Goal: Information Seeking & Learning: Check status

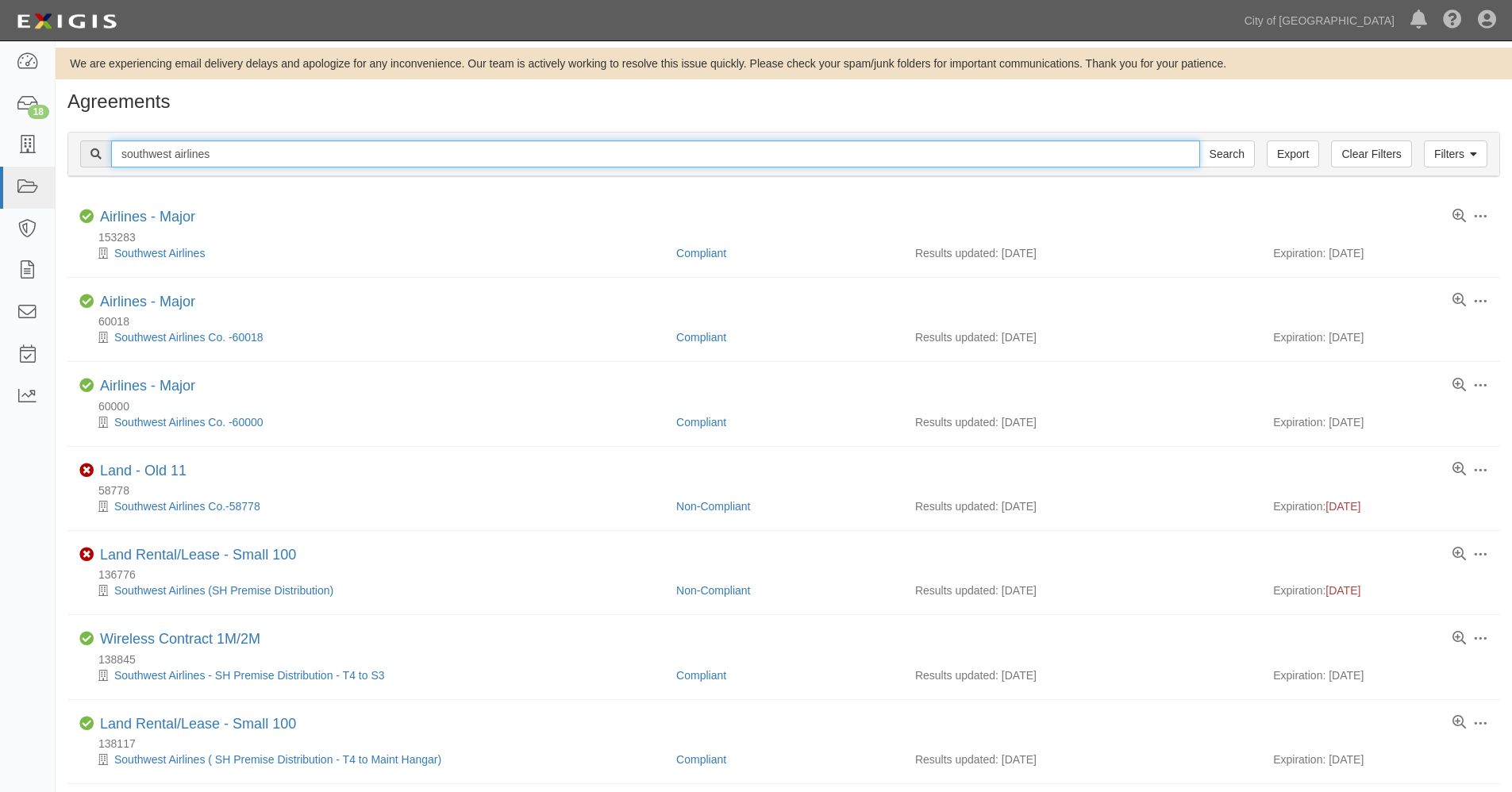
drag, startPoint x: 261, startPoint y: 159, endPoint x: 66, endPoint y: 150, distance: 195.2
click at [66, 150] on div "Filters Clear Filters Export southwest airlines Search Filters Compliance Statu…" at bounding box center [784, 156] width 1456 height 73
click at [146, 150] on input "southwest airlines" at bounding box center [655, 154] width 1089 height 27
click at [250, 150] on input "american airlines" at bounding box center [655, 154] width 1089 height 27
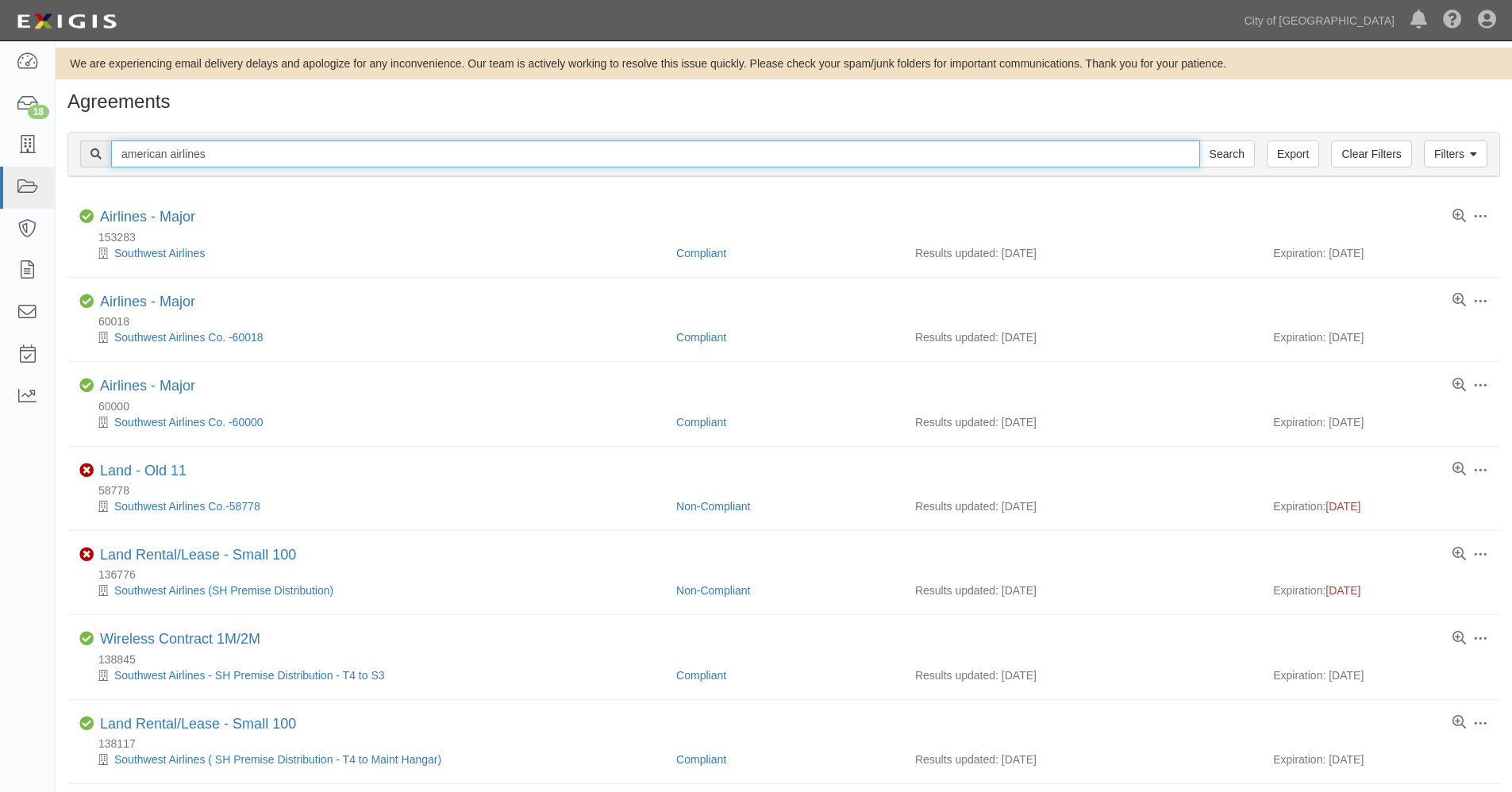
type input "american airlines"
click at [1200, 141] on input "Search" at bounding box center [1228, 154] width 56 height 27
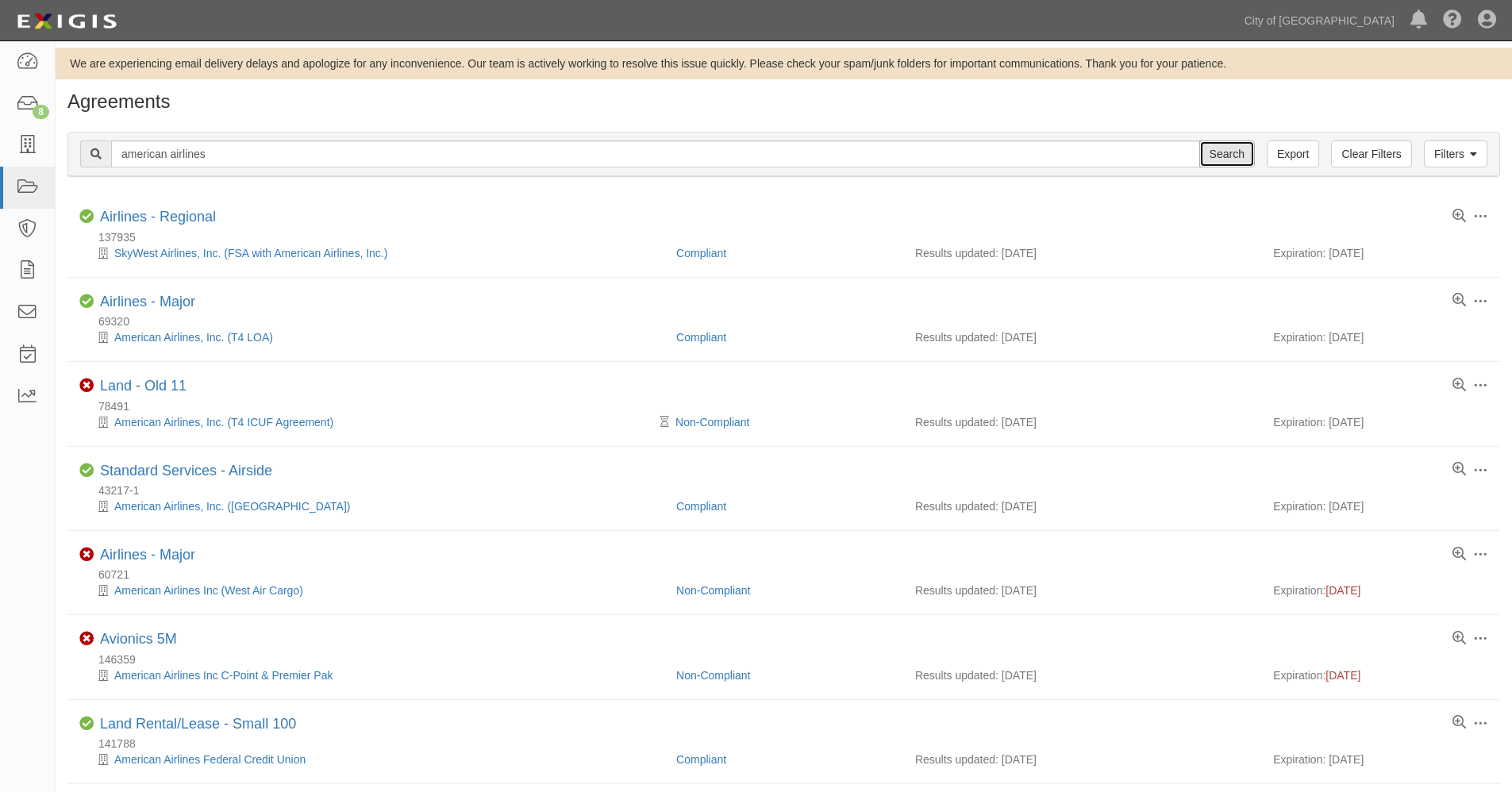
click at [1234, 159] on input "Search" at bounding box center [1228, 154] width 56 height 27
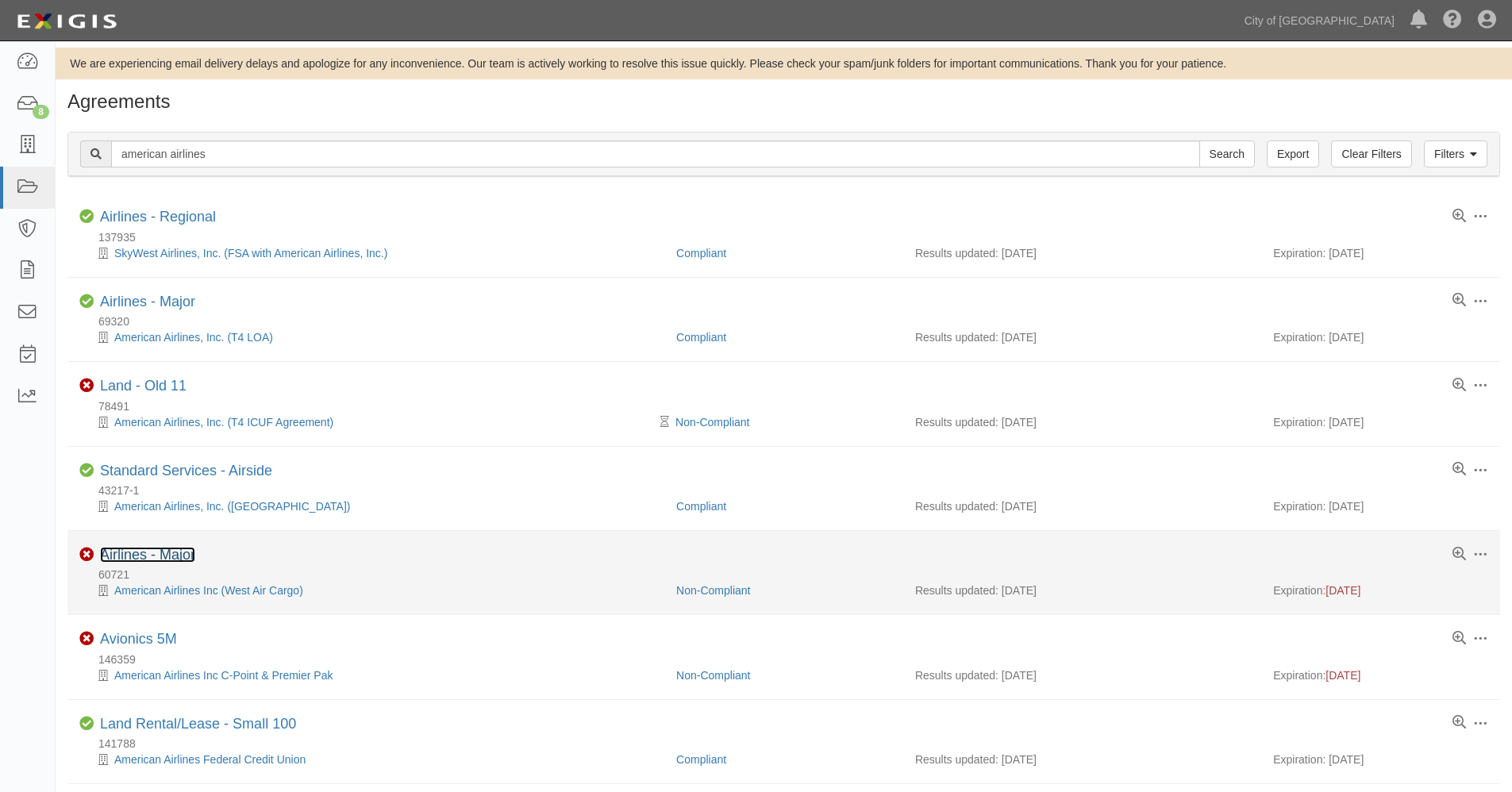
click at [170, 556] on link "Airlines - Major" at bounding box center [148, 555] width 95 height 15
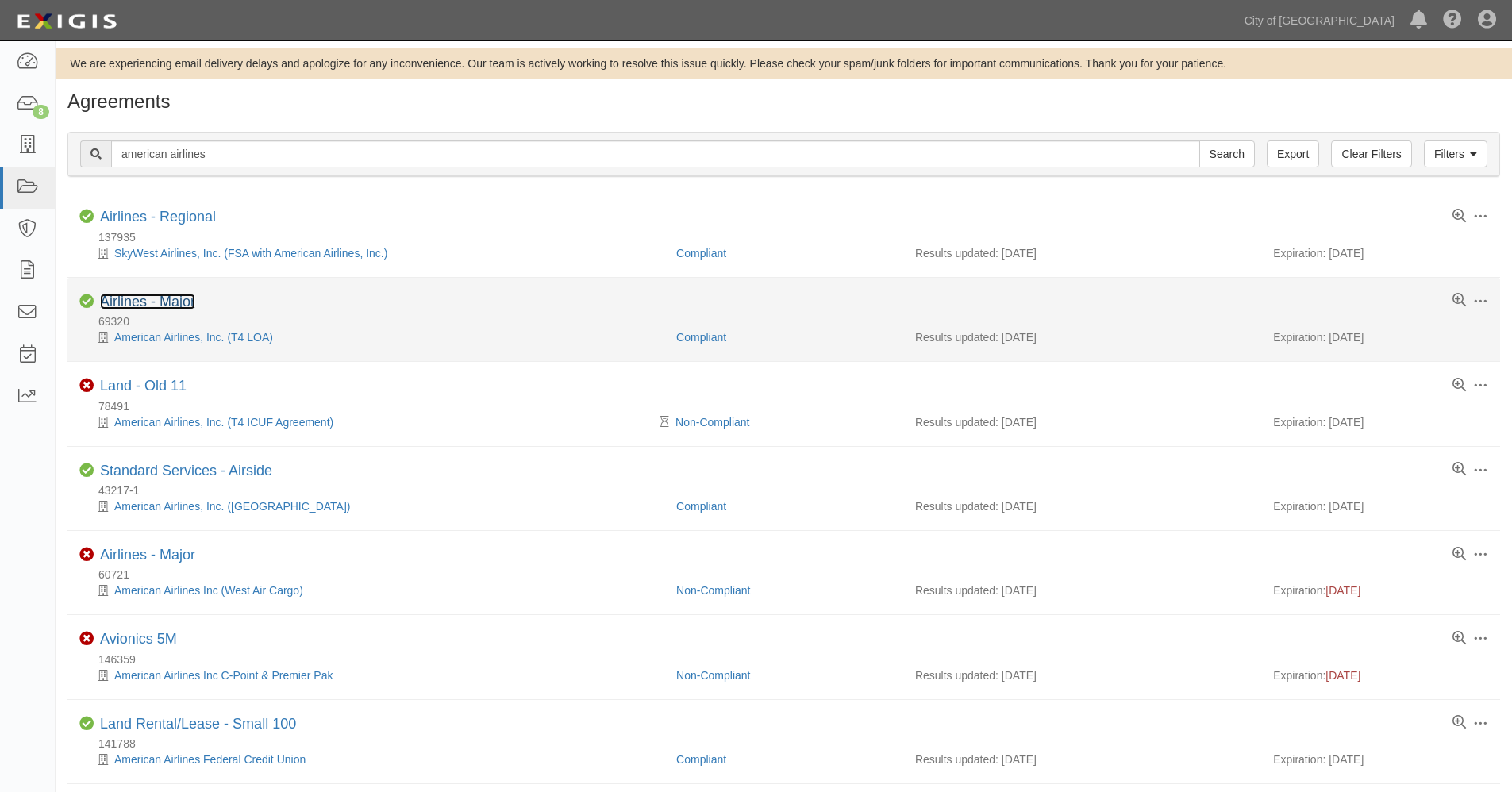
click at [173, 303] on link "Airlines - Major" at bounding box center [148, 302] width 95 height 15
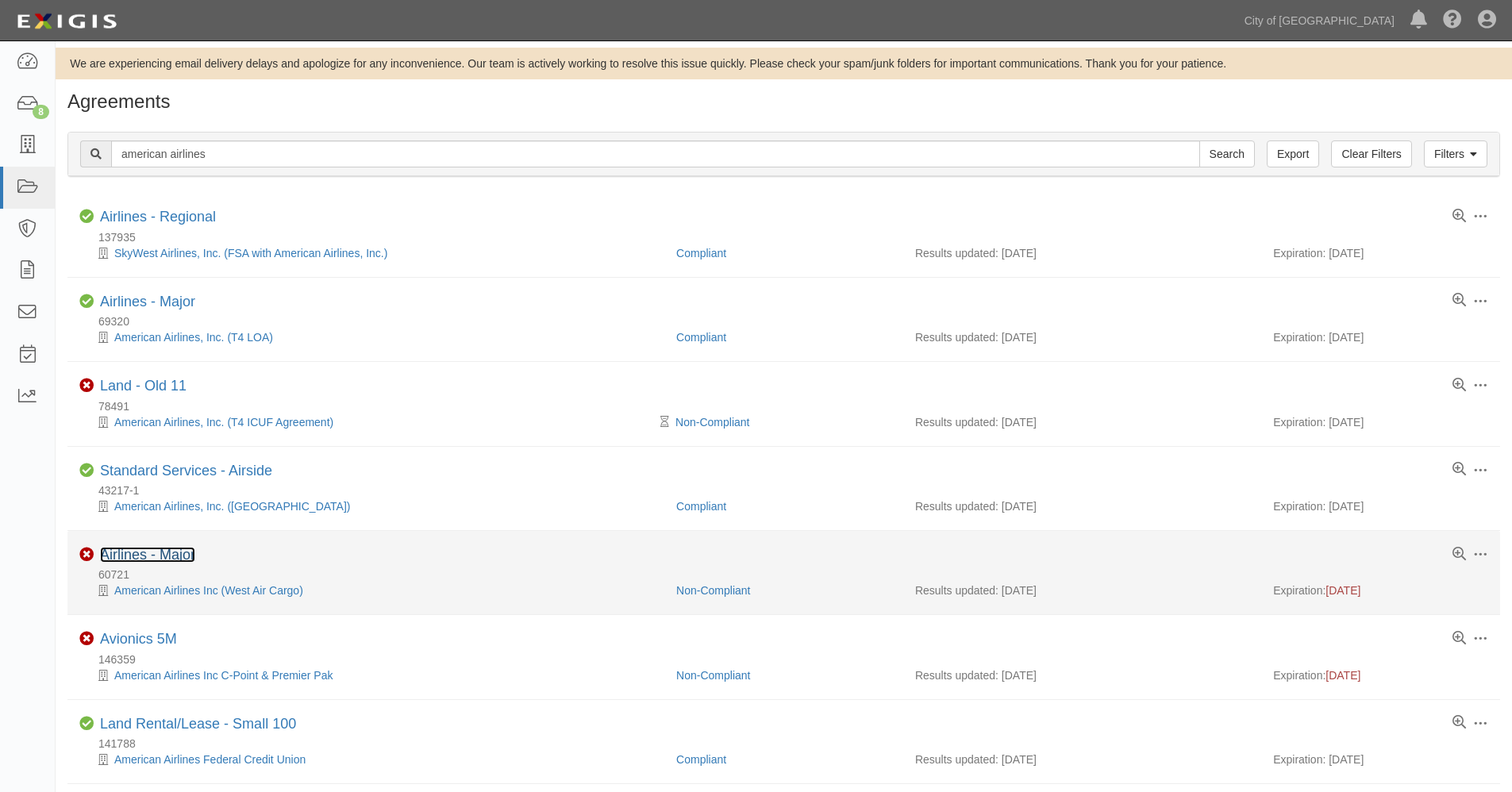
click at [180, 556] on link "Airlines - Major" at bounding box center [148, 555] width 95 height 15
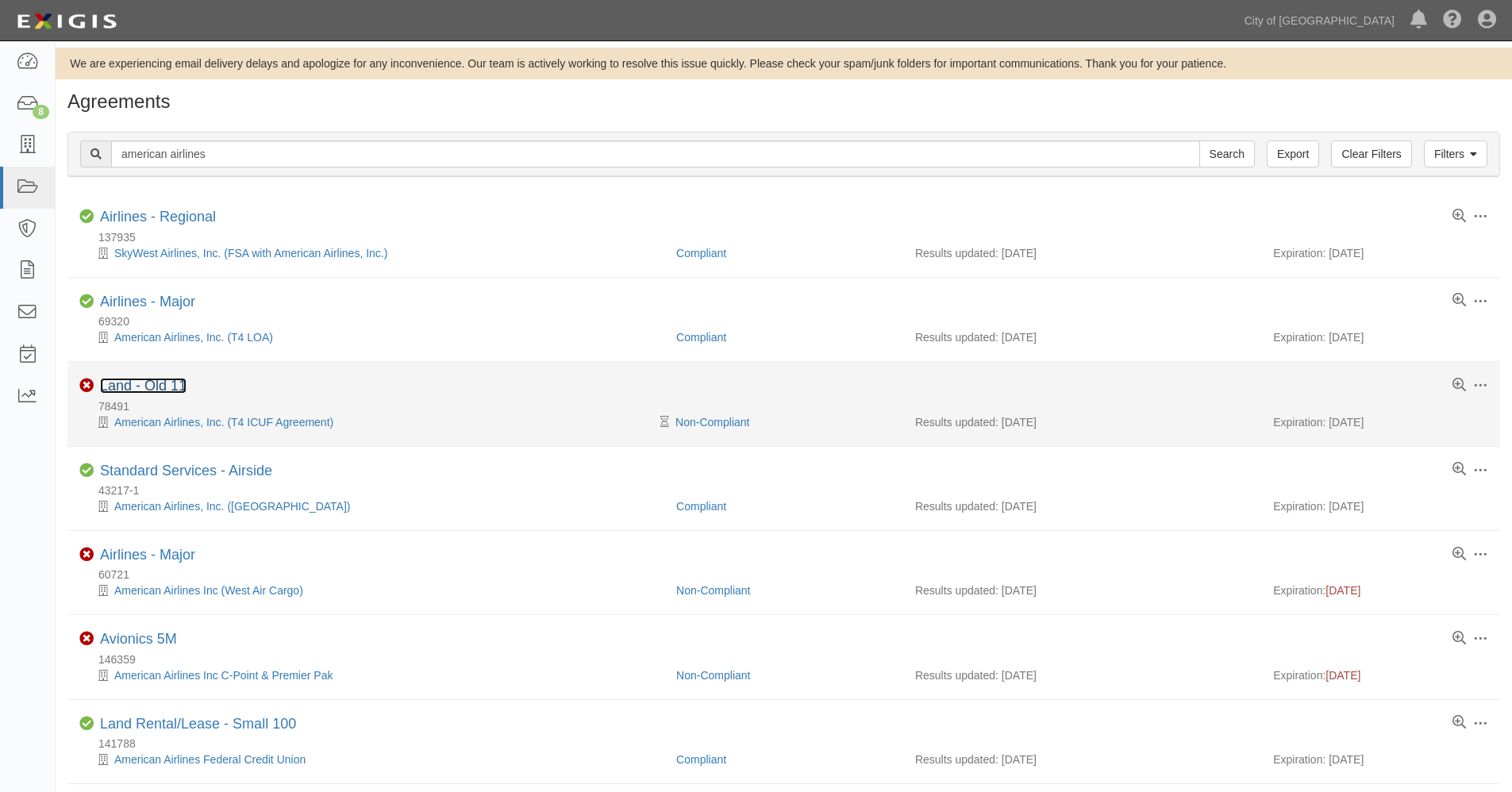
click at [135, 385] on link "Land - Old 11" at bounding box center [144, 386] width 87 height 15
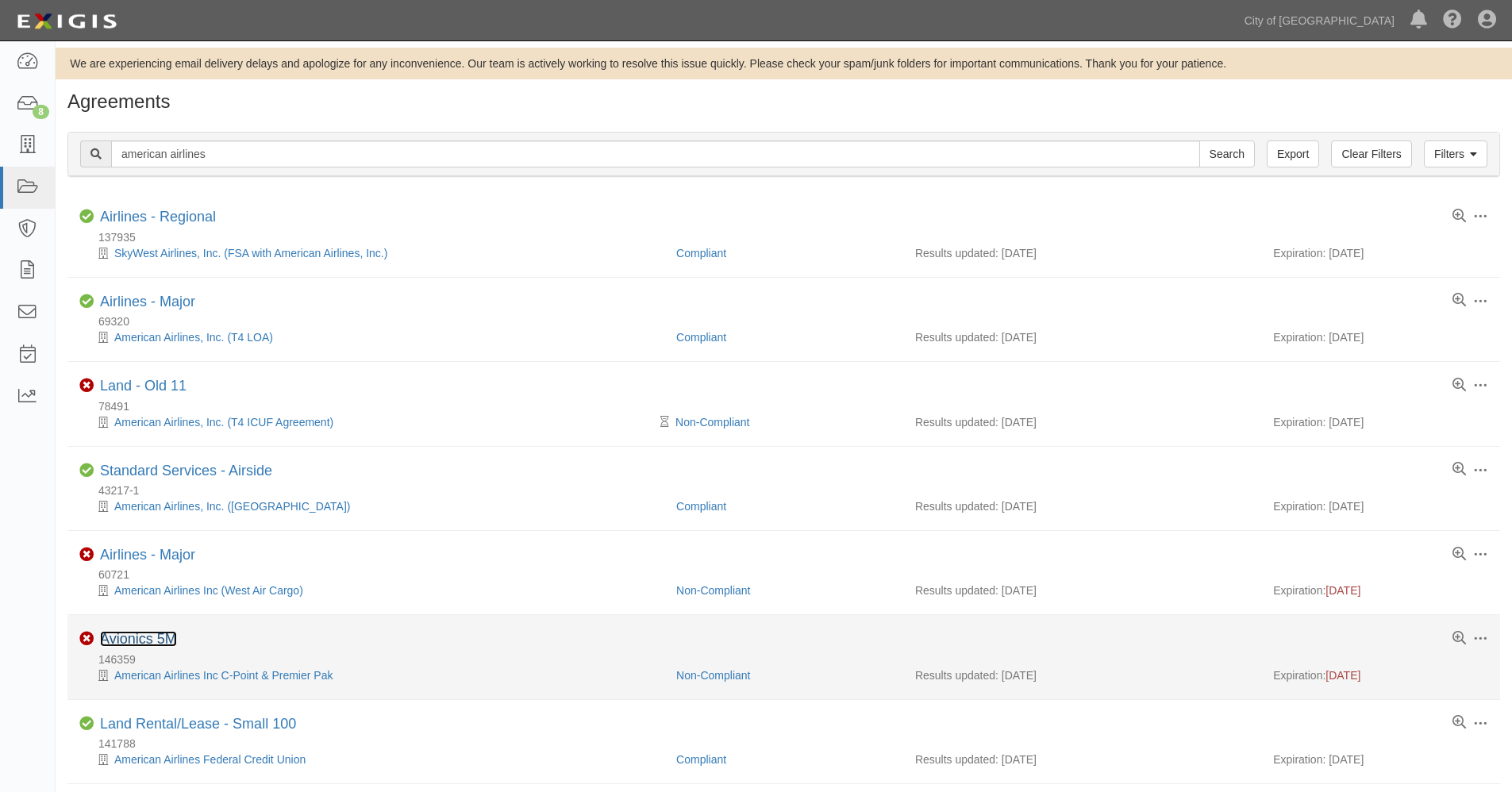
click at [159, 641] on link "Avionics 5M" at bounding box center [139, 639] width 77 height 15
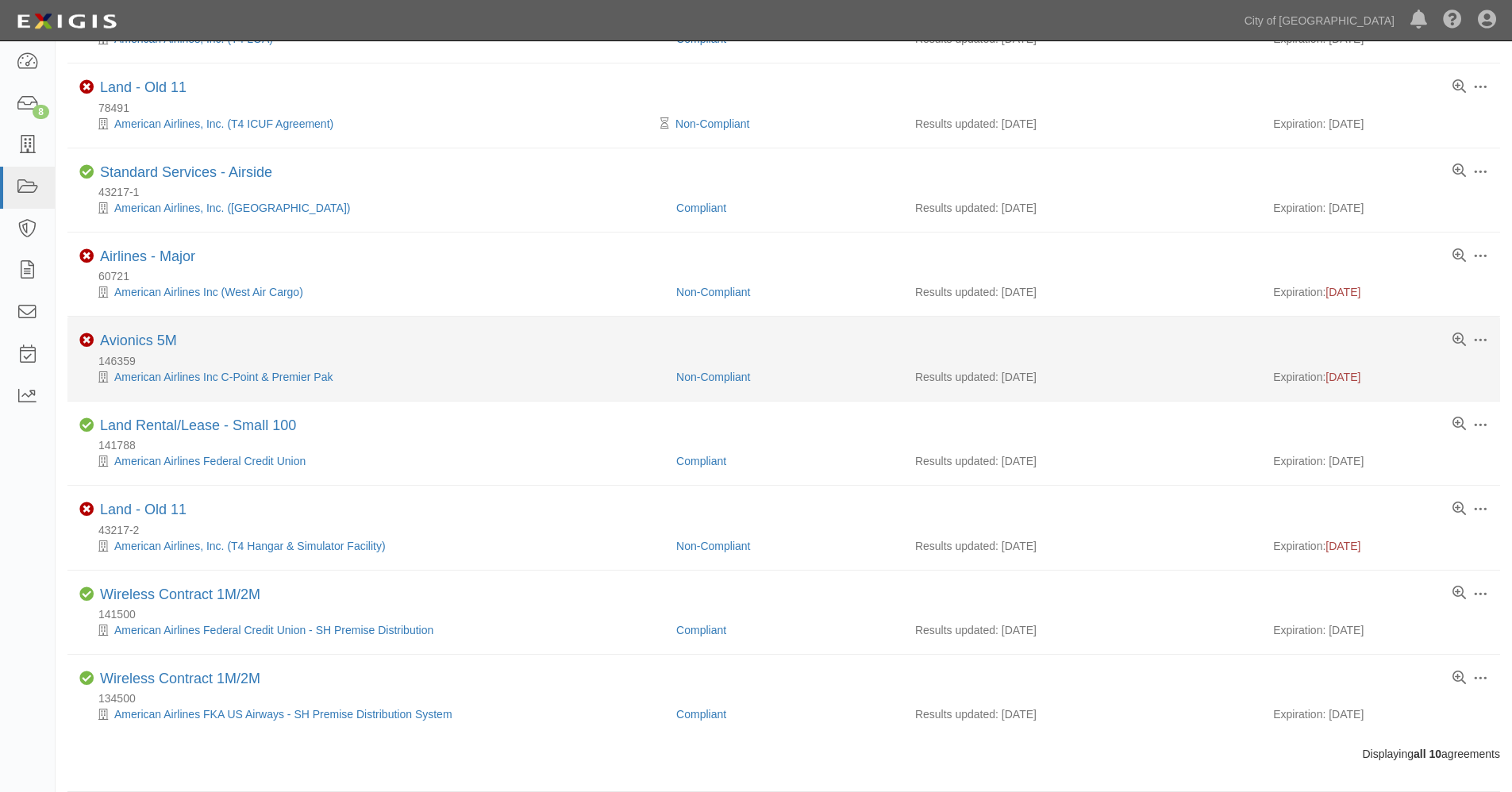
scroll to position [316, 0]
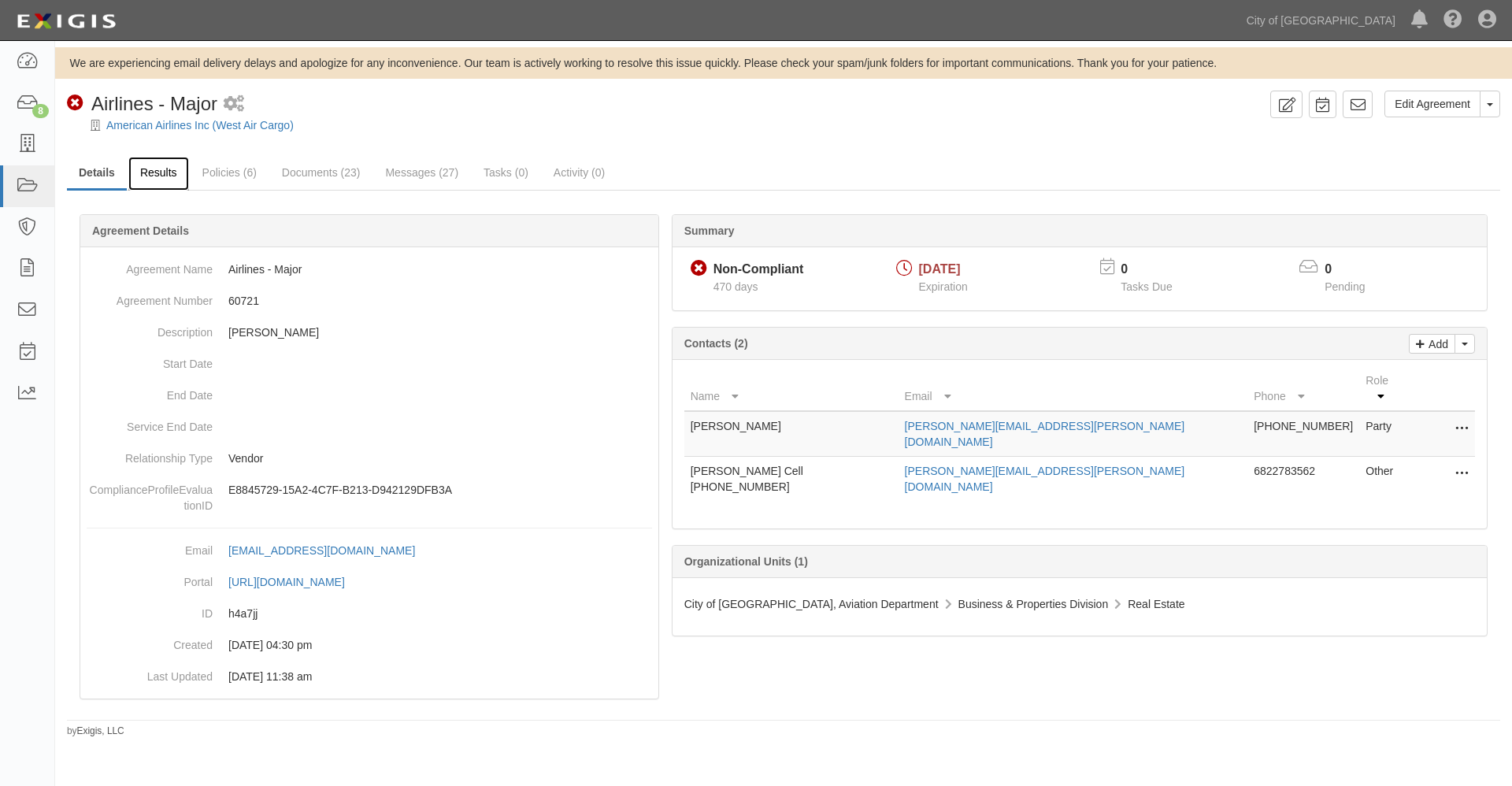
click at [163, 169] on link "Results" at bounding box center [158, 173] width 60 height 34
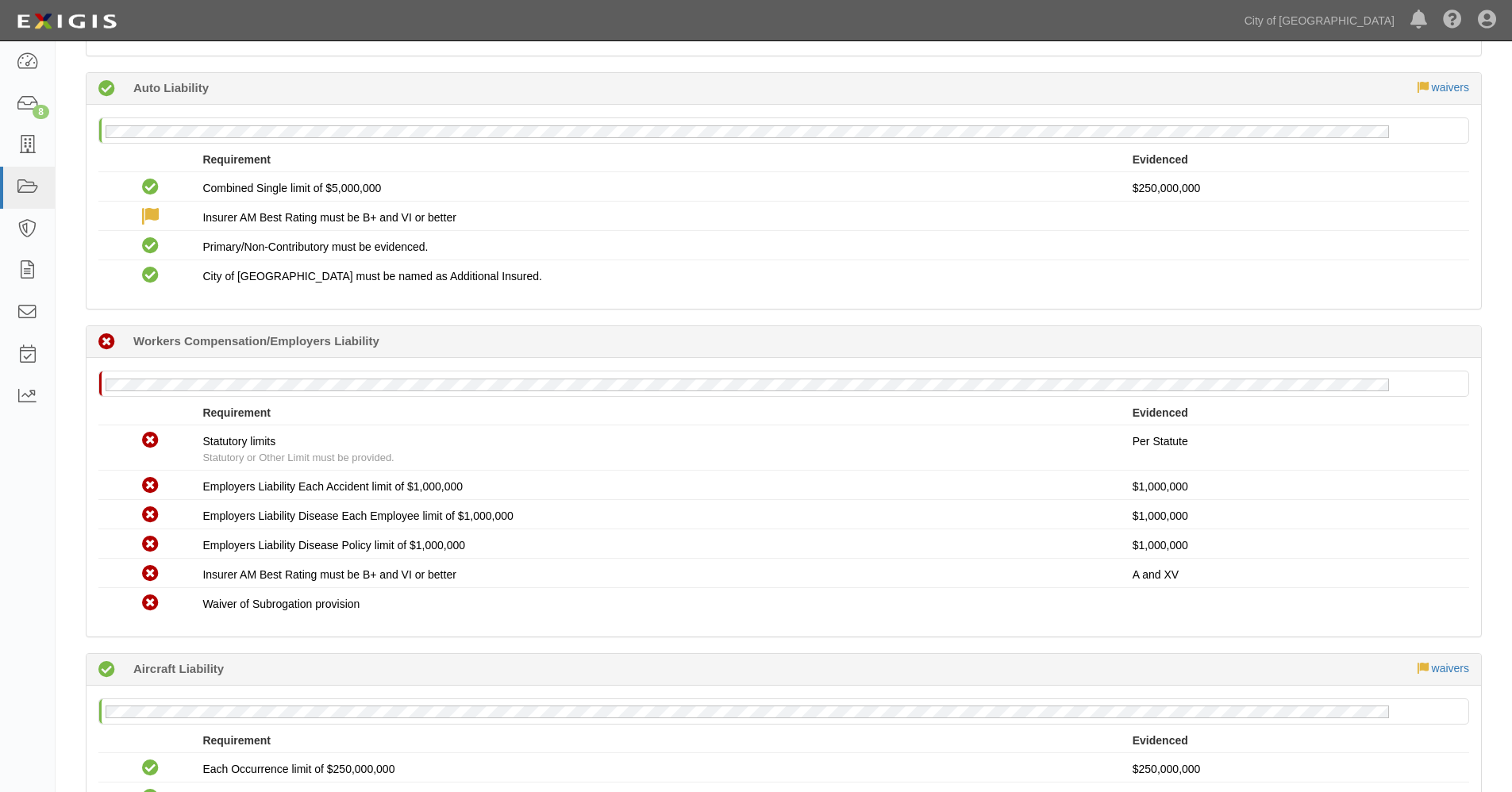
scroll to position [794, 0]
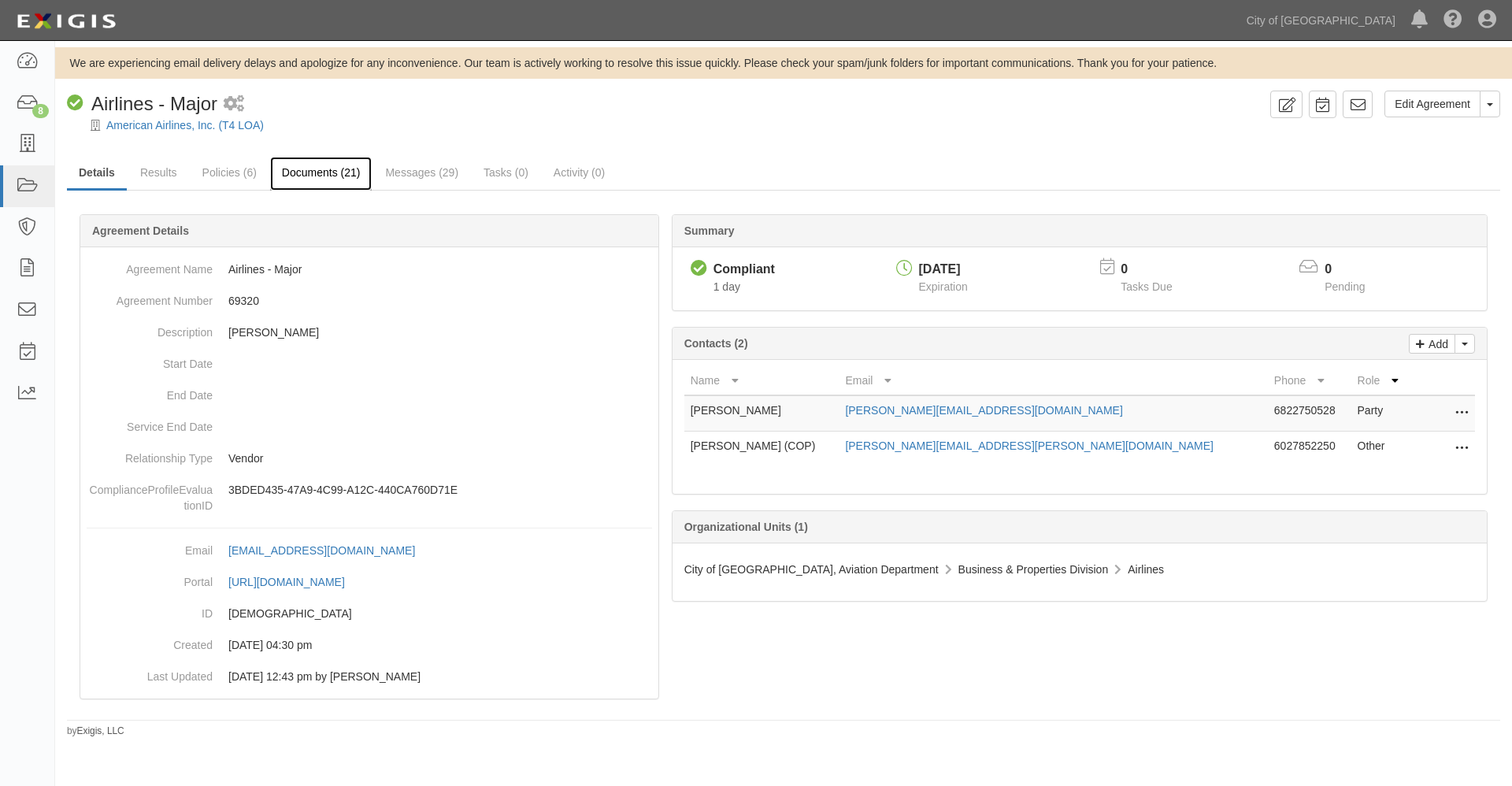
click at [300, 174] on link "Documents (21)" at bounding box center [321, 173] width 102 height 34
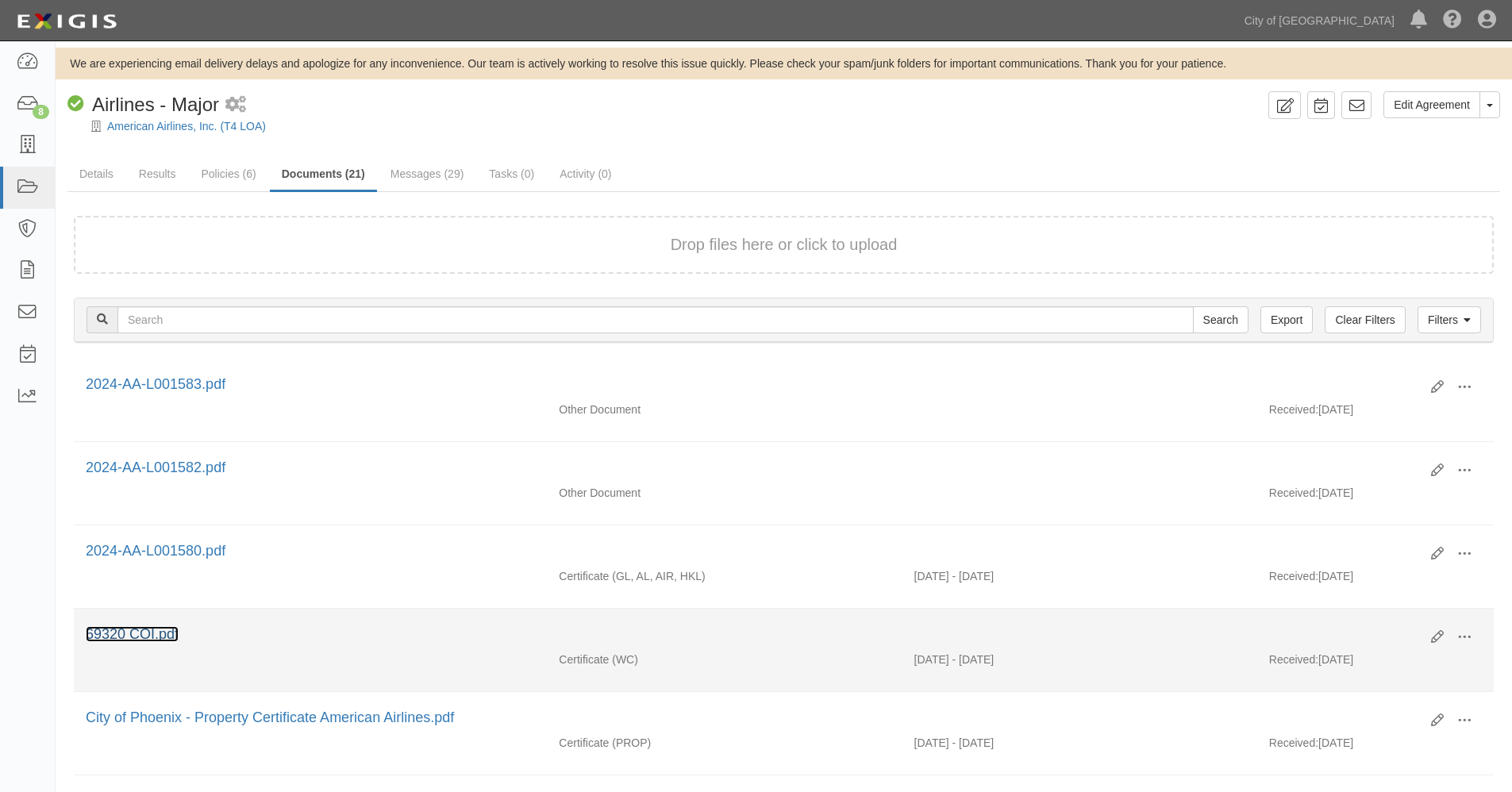
click at [143, 638] on link "69320 COI.pdf" at bounding box center [132, 634] width 93 height 15
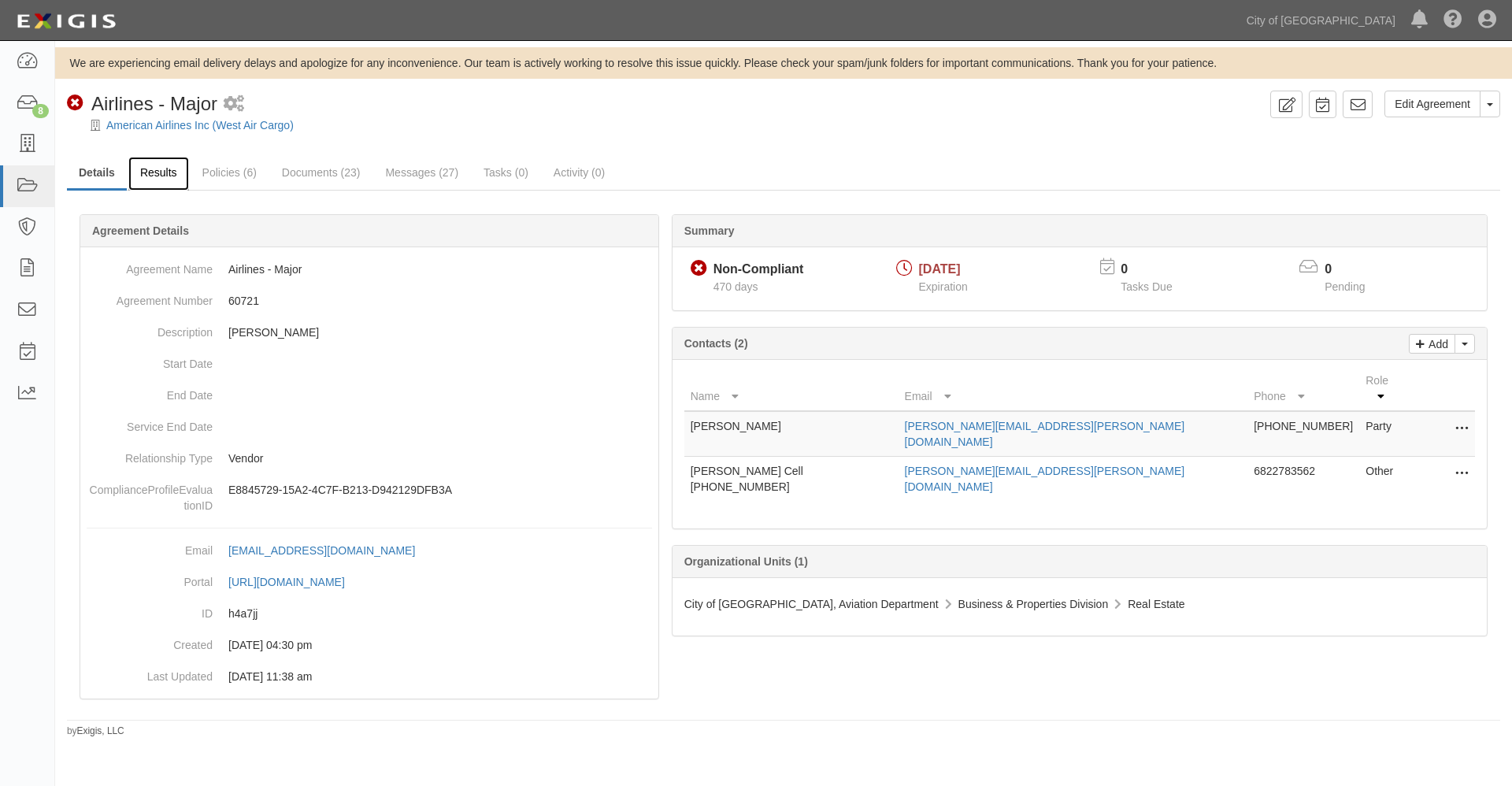
click at [160, 167] on link "Results" at bounding box center [158, 173] width 60 height 34
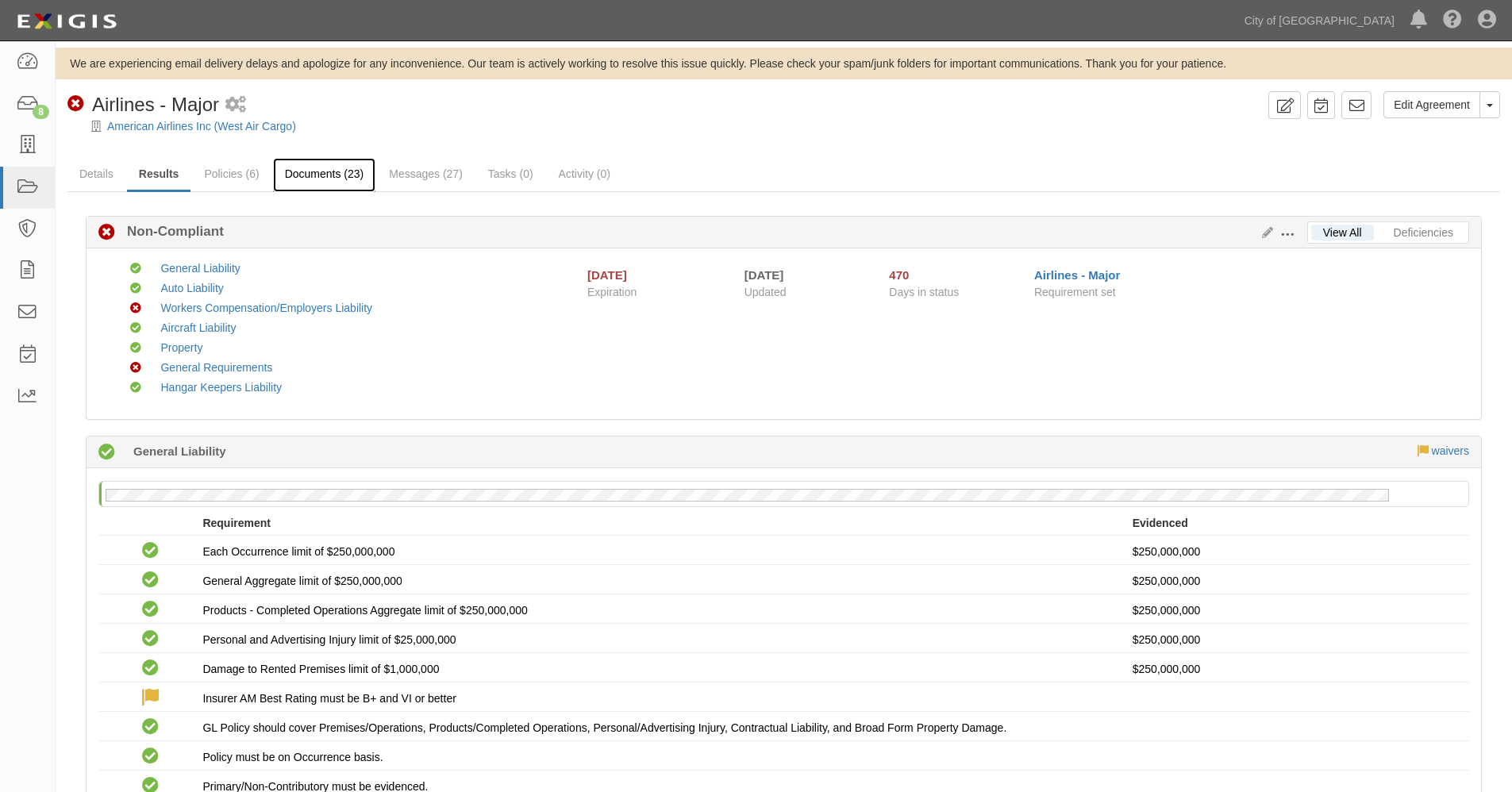
click at [334, 174] on link "Documents (23)" at bounding box center [324, 175] width 103 height 34
click at [95, 175] on link "Details" at bounding box center [96, 175] width 58 height 34
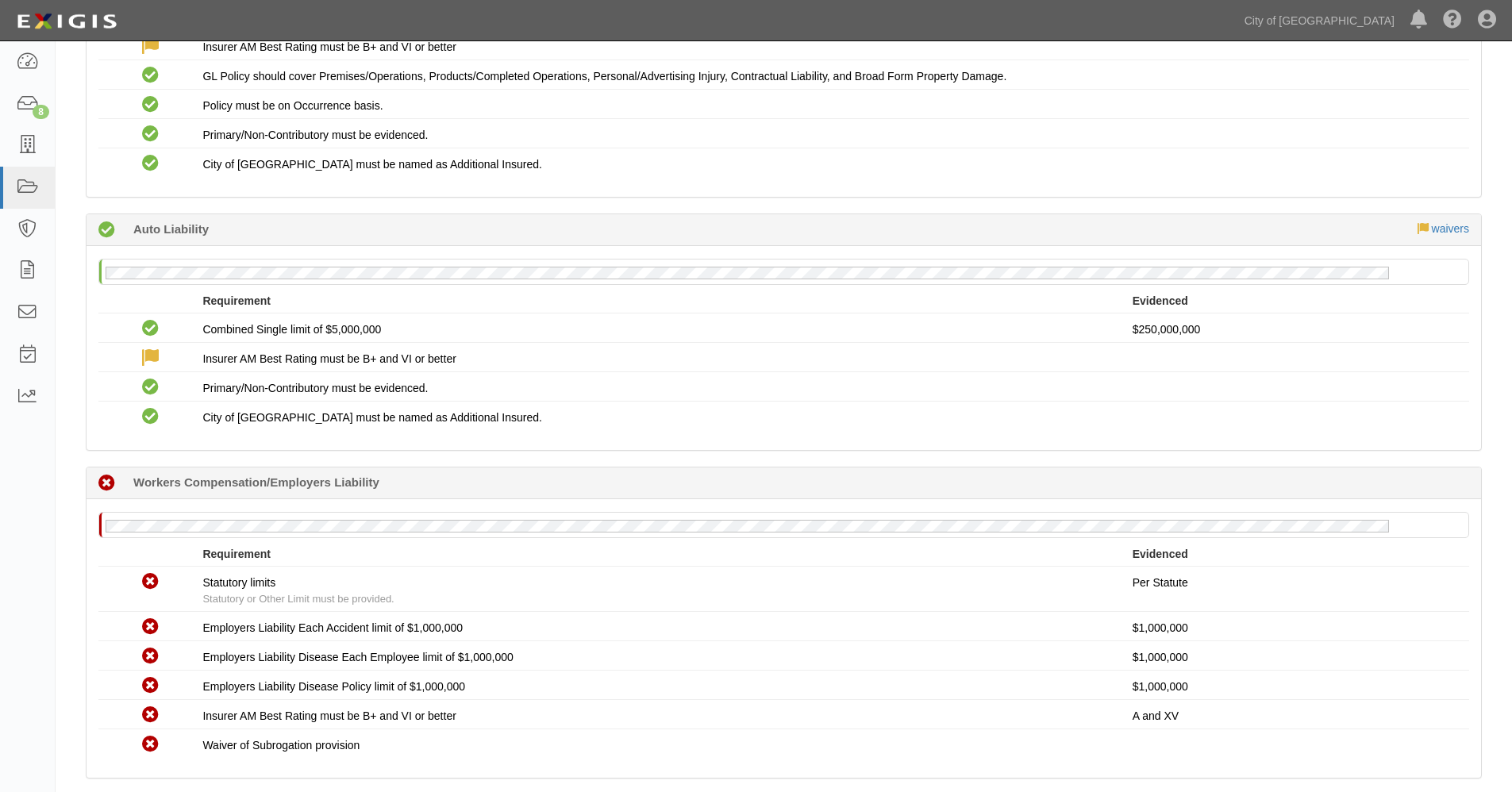
scroll to position [794, 0]
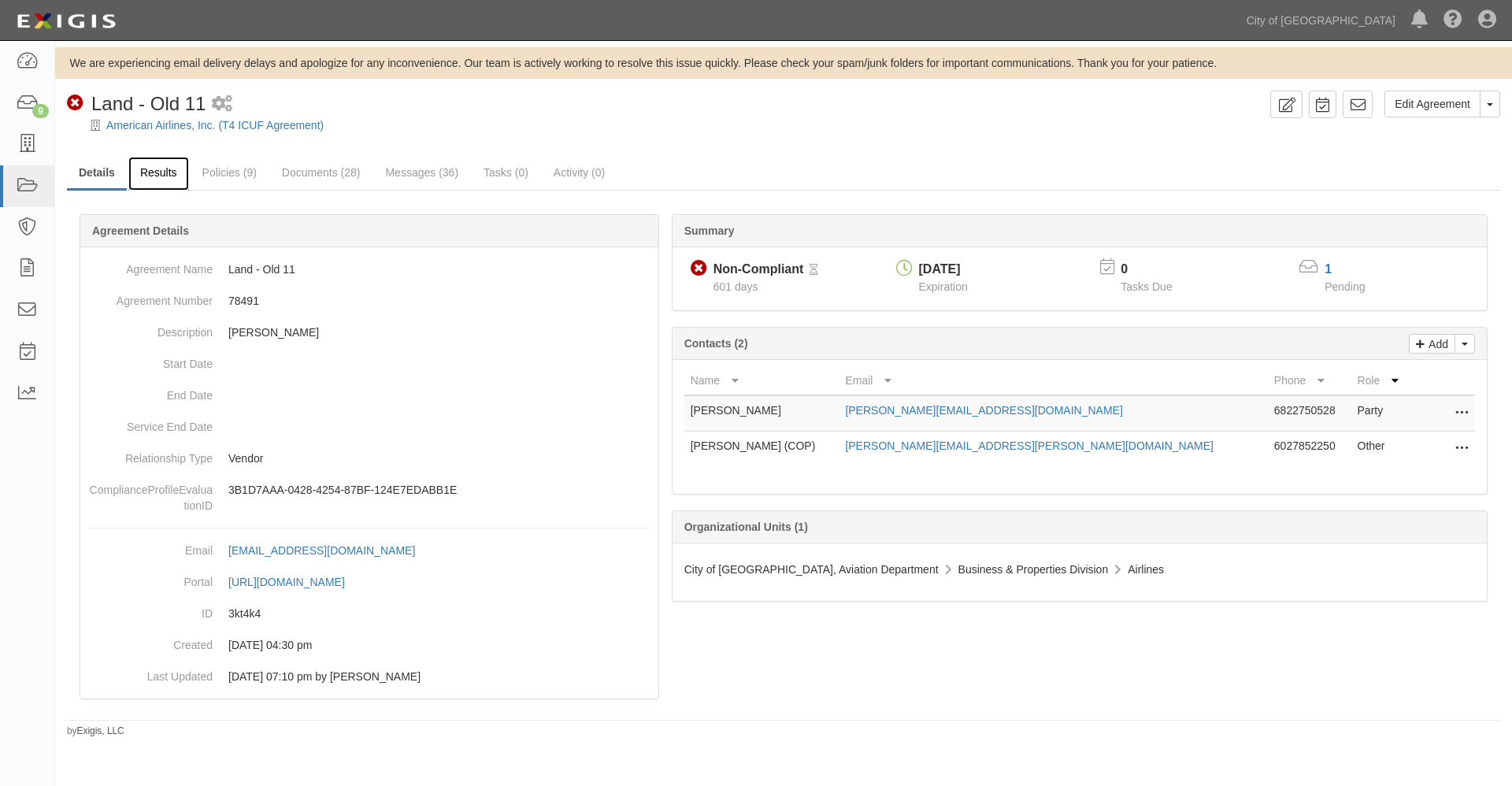
click at [146, 174] on link "Results" at bounding box center [158, 173] width 60 height 34
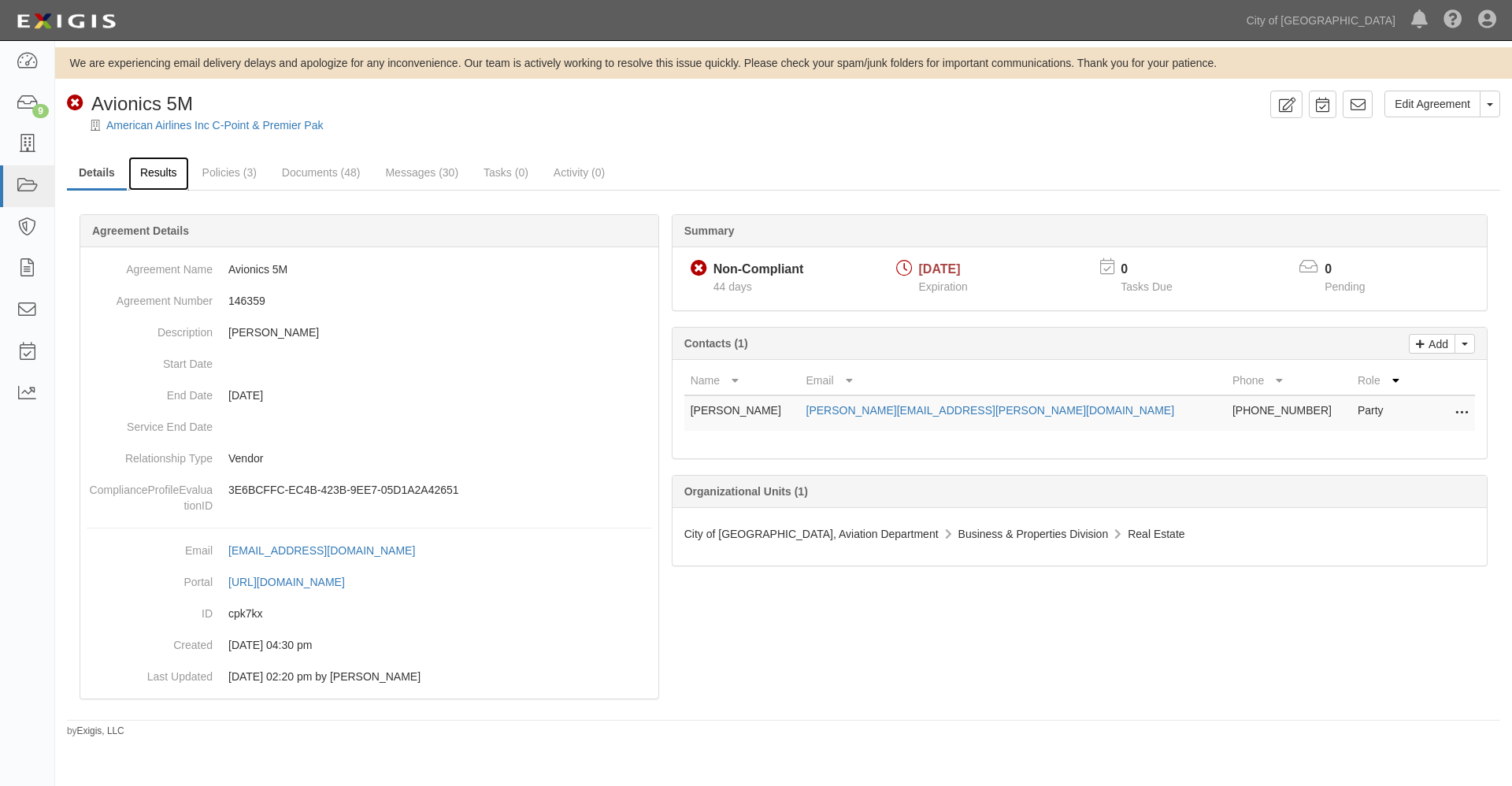
click at [166, 173] on link "Results" at bounding box center [158, 173] width 60 height 34
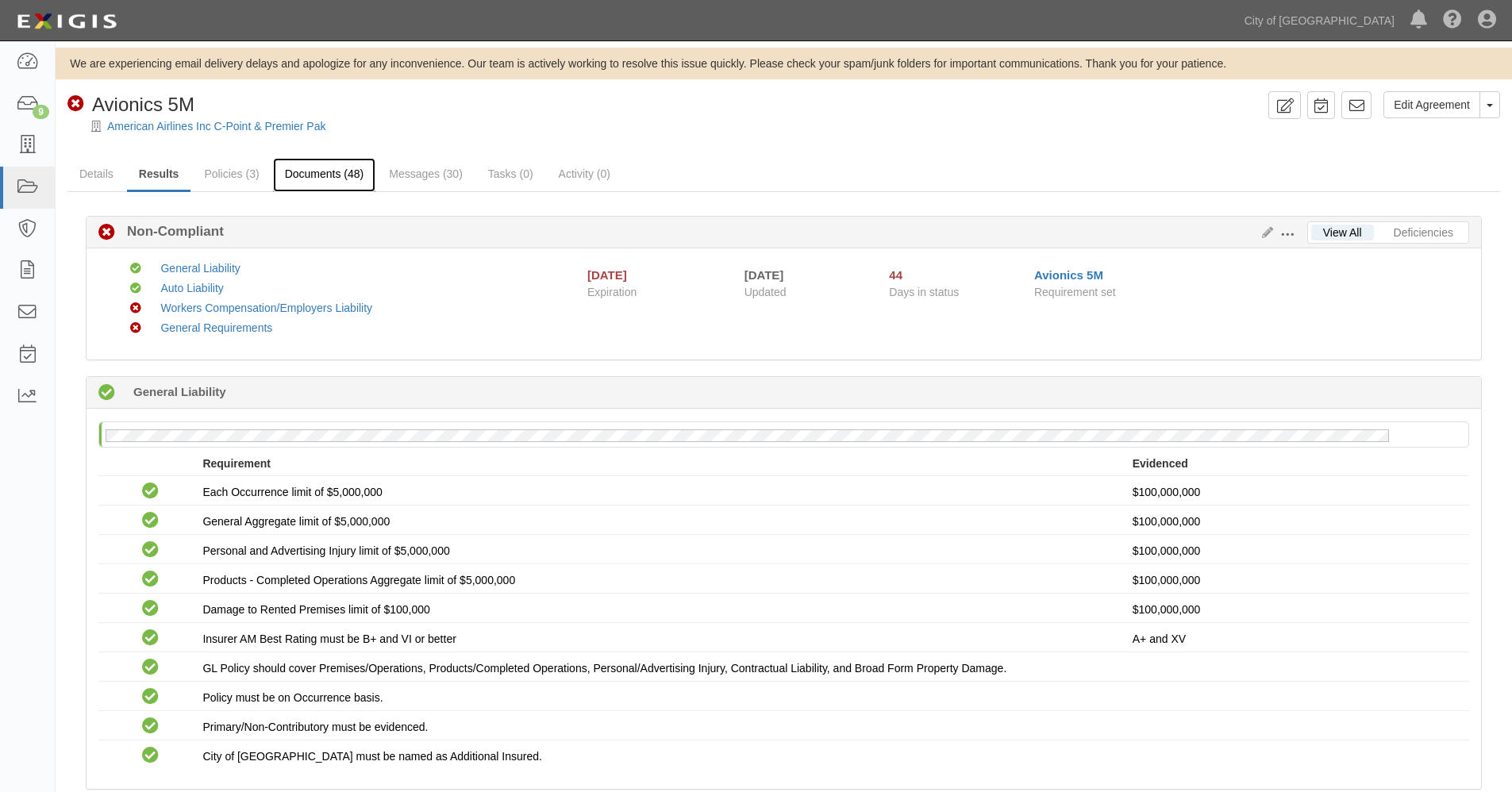
click at [324, 174] on link "Documents (48)" at bounding box center [324, 175] width 103 height 34
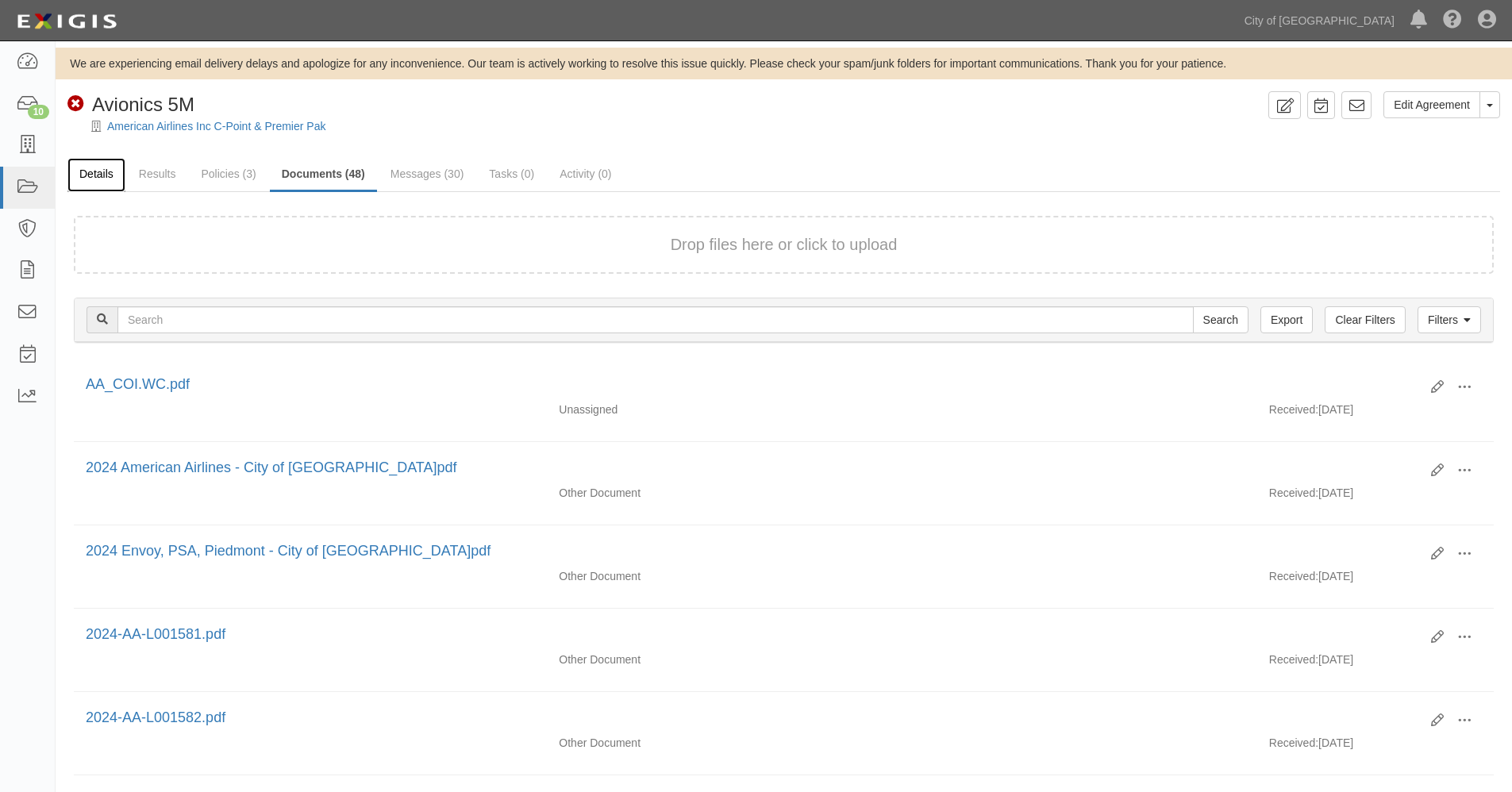
click at [93, 174] on link "Details" at bounding box center [96, 175] width 58 height 34
